Goal: Task Accomplishment & Management: Manage account settings

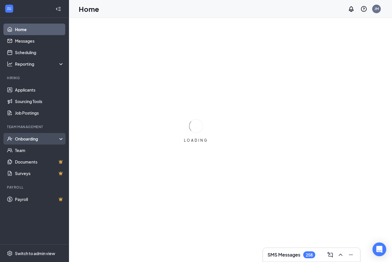
click at [21, 135] on div "Onboarding" at bounding box center [34, 139] width 69 height 12
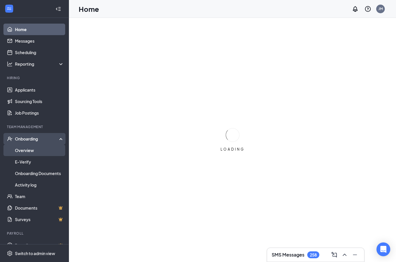
click at [25, 148] on link "Overview" at bounding box center [39, 150] width 49 height 12
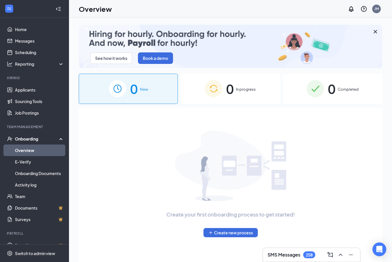
click at [333, 83] on span "0" at bounding box center [331, 89] width 7 height 20
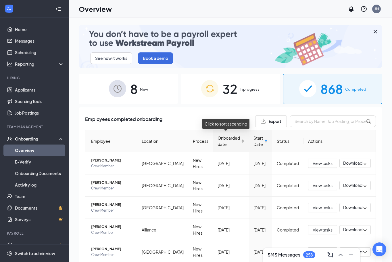
click at [238, 142] on div "Onboarded date" at bounding box center [231, 141] width 27 height 13
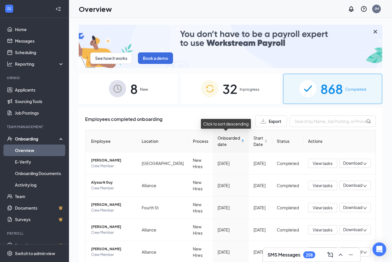
click at [239, 142] on div "Onboarded date" at bounding box center [231, 141] width 27 height 13
